Goal: Book appointment/travel/reservation

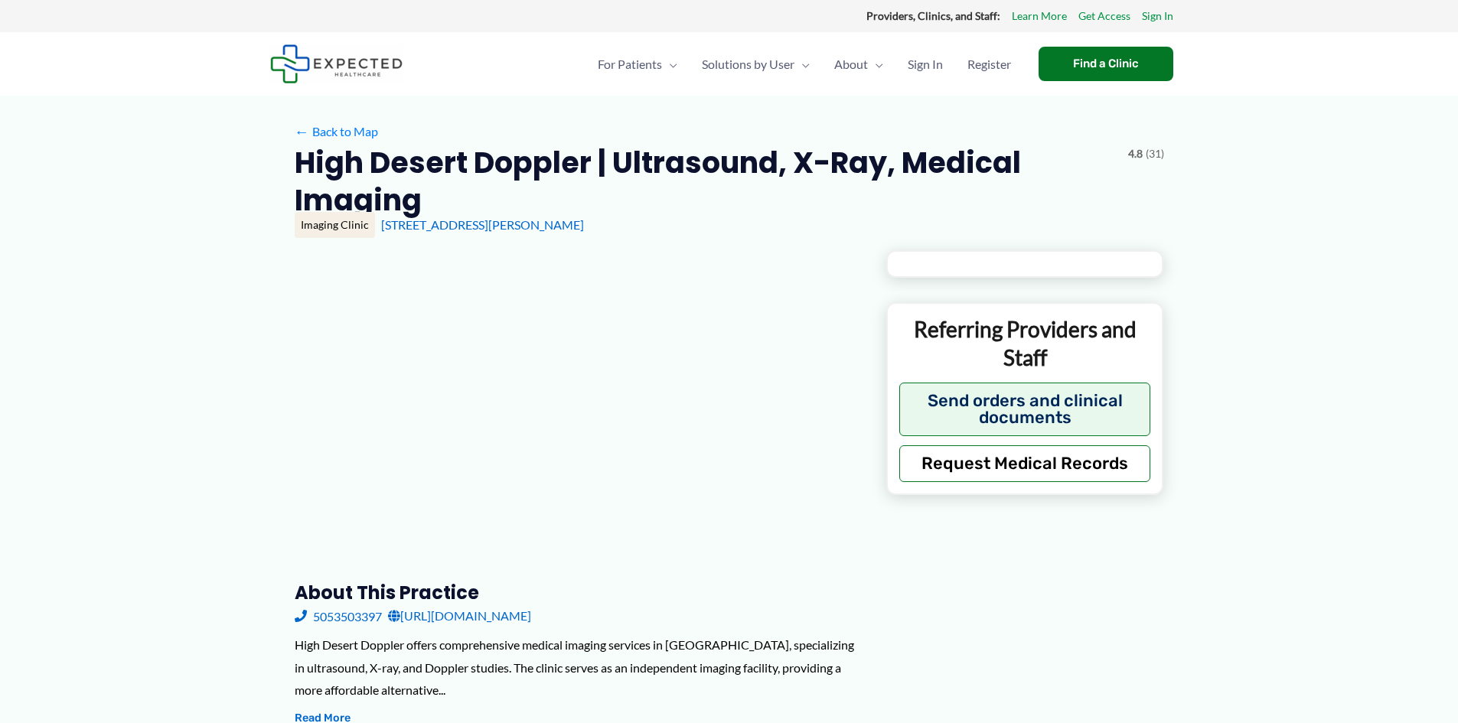
type input "**********"
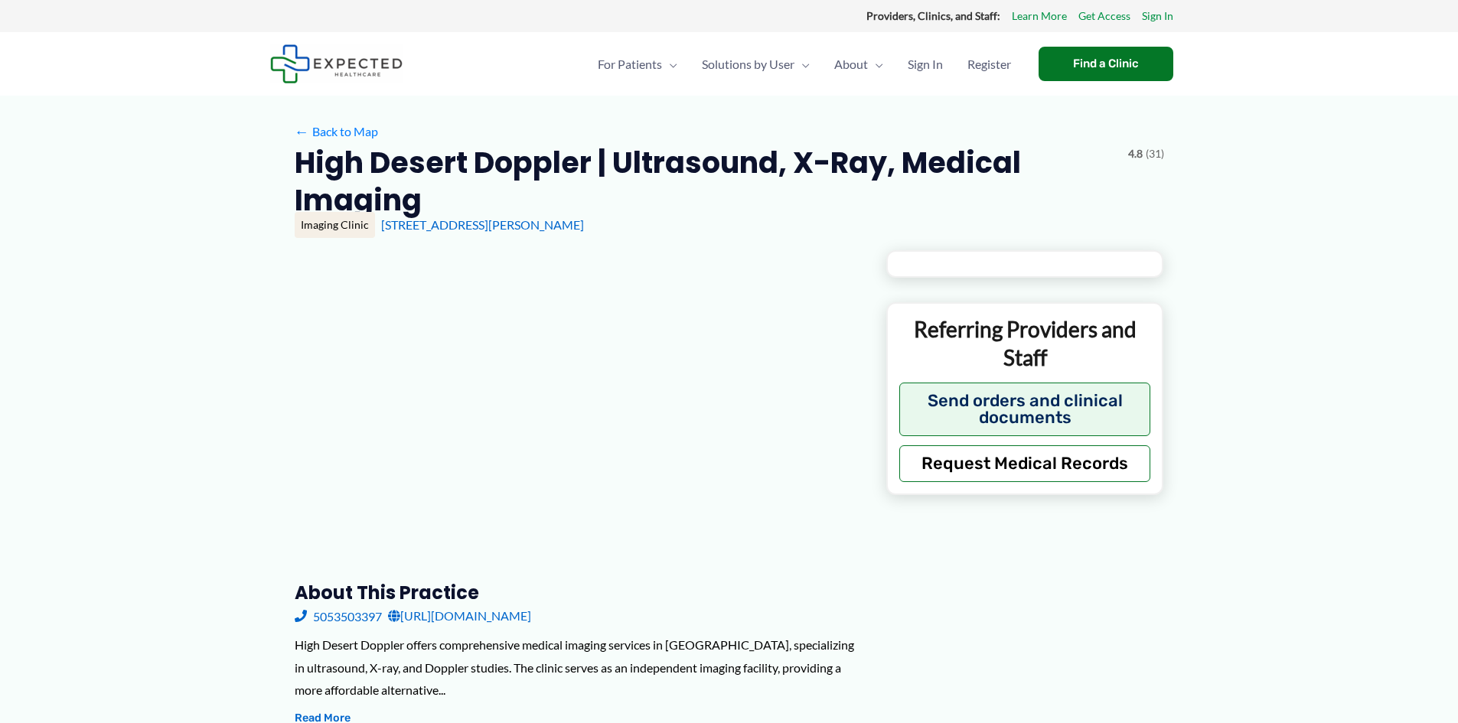
type input "**********"
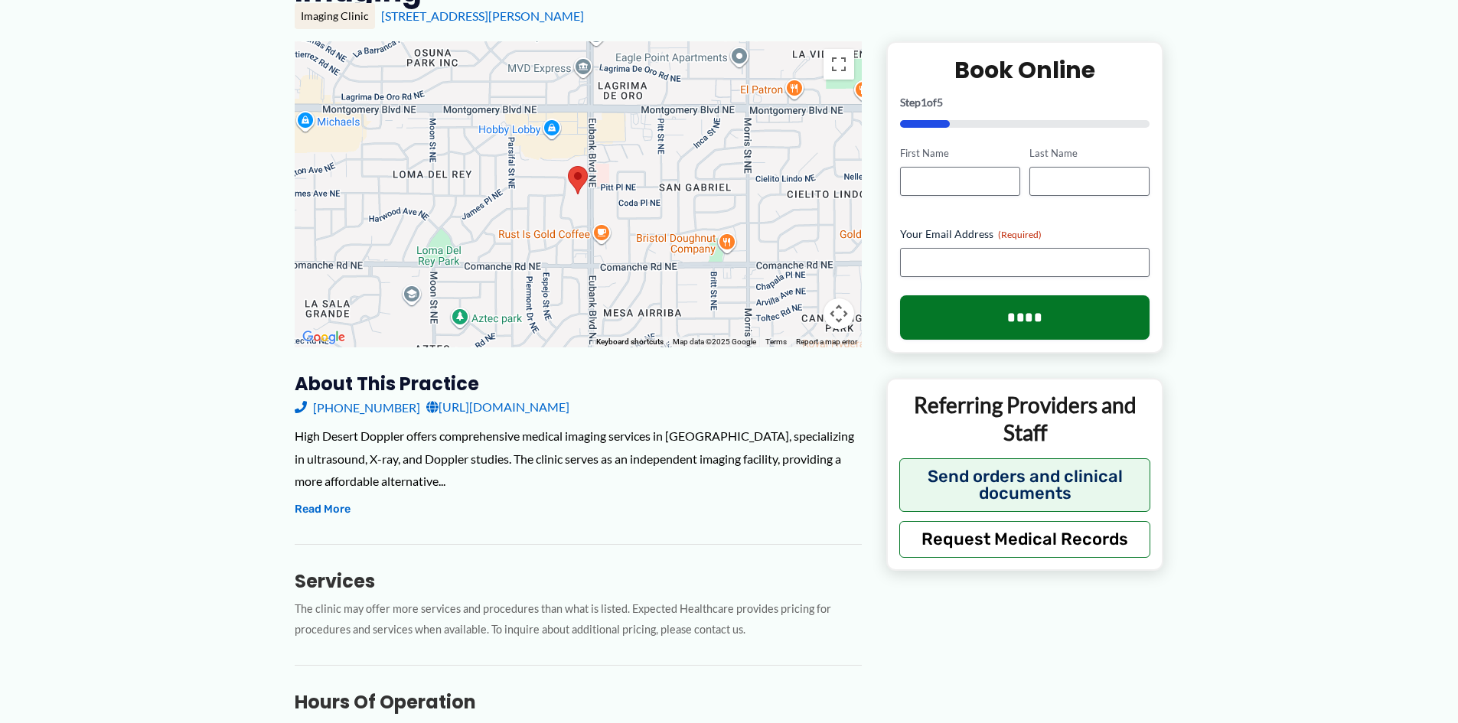
scroll to position [230, 0]
